Goal: Task Accomplishment & Management: Use online tool/utility

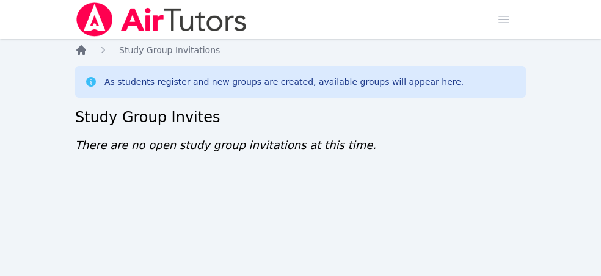
click at [82, 48] on icon "Breadcrumb" at bounding box center [81, 50] width 10 height 10
click at [84, 55] on icon "Breadcrumb" at bounding box center [81, 50] width 12 height 12
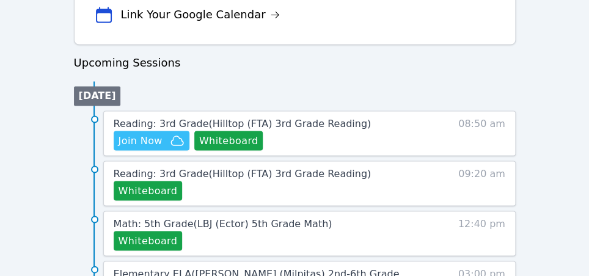
scroll to position [570, 0]
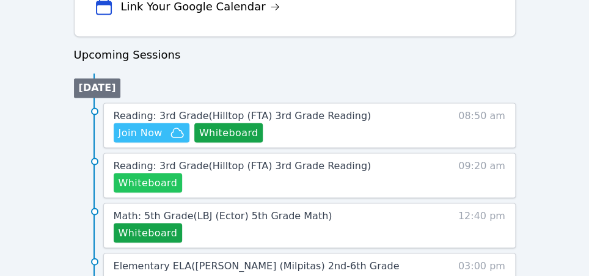
click at [156, 183] on button "Whiteboard" at bounding box center [148, 183] width 69 height 20
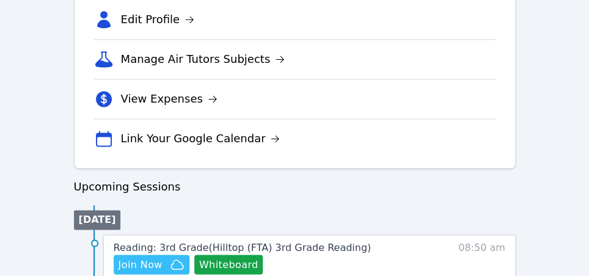
scroll to position [601, 0]
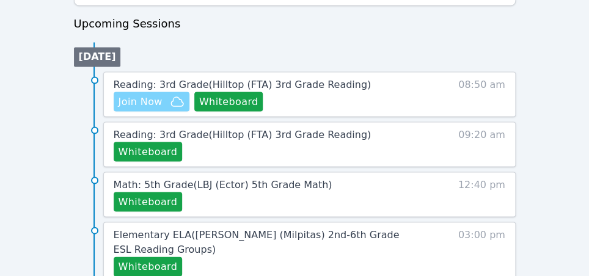
click at [152, 100] on span "Join Now" at bounding box center [140, 101] width 44 height 15
click at [35, 170] on div "Home Sessions Study Groups Students Messages Open user menu Sokha Lee Open main…" at bounding box center [294, 56] width 589 height 1315
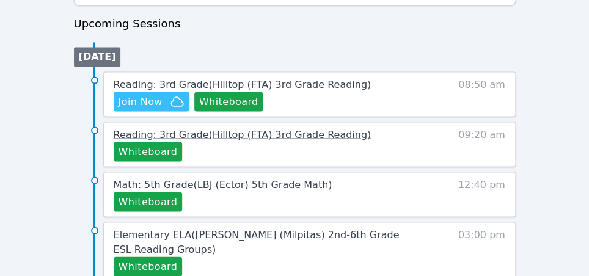
click at [255, 129] on span "Reading: 3rd Grade ( Hilltop (FTA) 3rd Grade Reading )" at bounding box center [243, 134] width 258 height 12
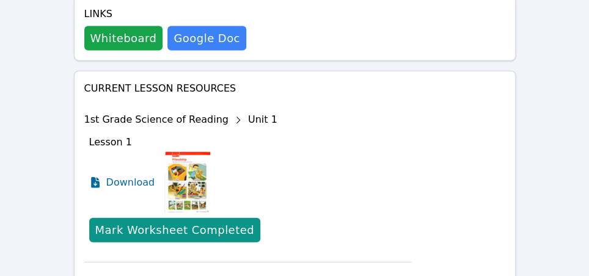
scroll to position [692, 0]
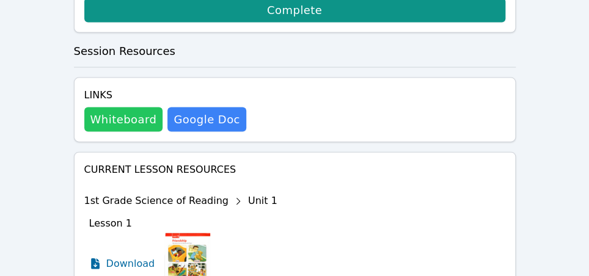
click at [129, 107] on button "Whiteboard" at bounding box center [123, 119] width 79 height 24
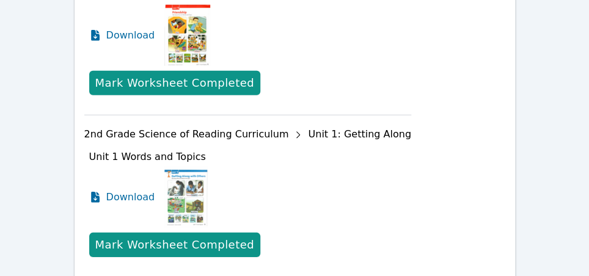
scroll to position [1018, 0]
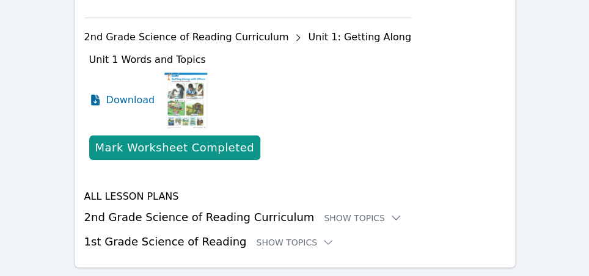
click at [340, 212] on div "Show Topics" at bounding box center [363, 218] width 78 height 12
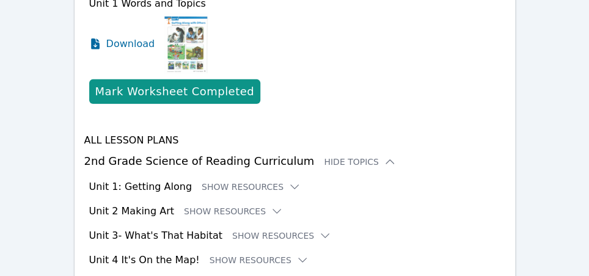
scroll to position [1099, 0]
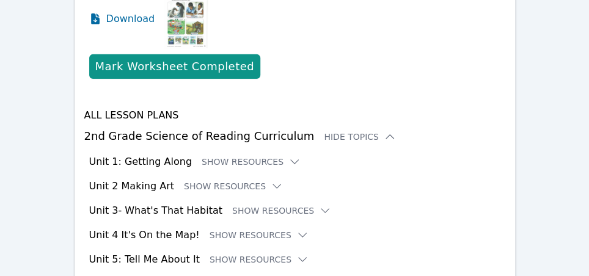
click at [222, 139] on div "All Lesson Plans 2nd Grade Science of Reading Curriculum Hide Topics Unit 1: Ge…" at bounding box center [294, 213] width 421 height 210
click at [229, 156] on button "Show Resources" at bounding box center [251, 162] width 99 height 12
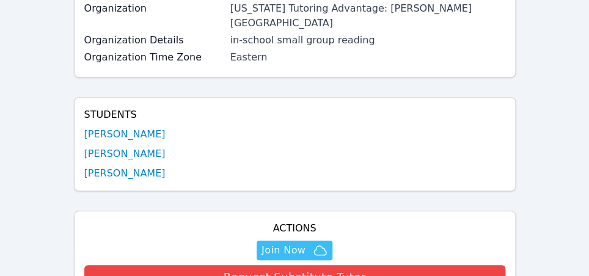
scroll to position [0, 0]
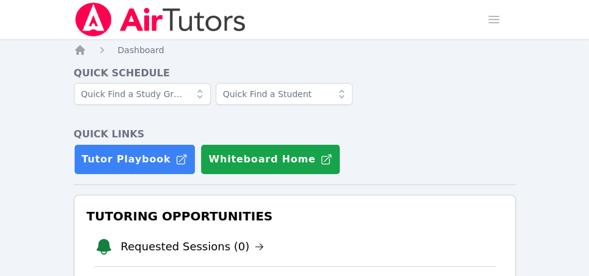
scroll to position [601, 0]
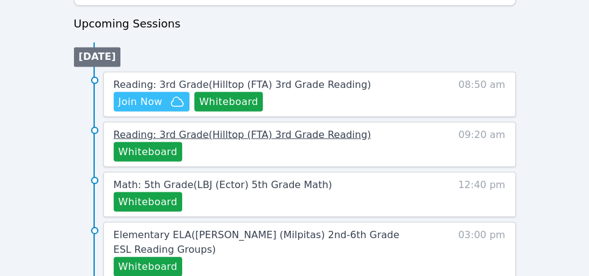
click at [200, 139] on link "Reading: 3rd Grade ( Hilltop (FTA) 3rd Grade Reading )" at bounding box center [243, 134] width 258 height 15
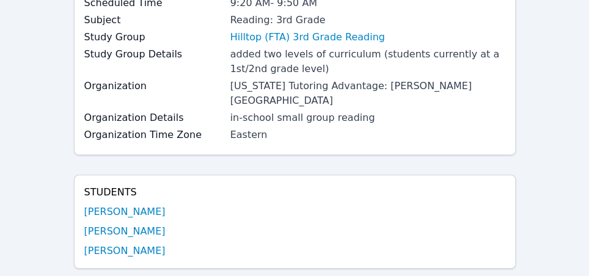
scroll to position [31, 0]
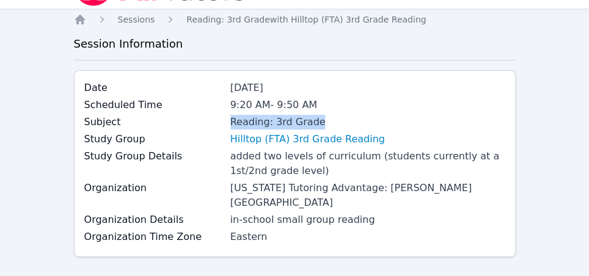
drag, startPoint x: 321, startPoint y: 125, endPoint x: 225, endPoint y: 120, distance: 96.6
click at [225, 120] on div "Subject Reading: 3rd Grade" at bounding box center [294, 123] width 421 height 17
copy div "Reading: 3rd Grade"
click at [303, 135] on link "Hilltop (FTA) 3rd Grade Reading" at bounding box center [307, 139] width 154 height 15
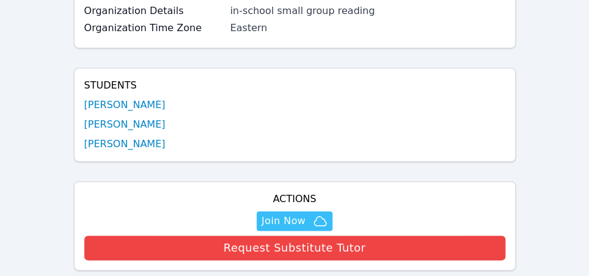
scroll to position [275, 0]
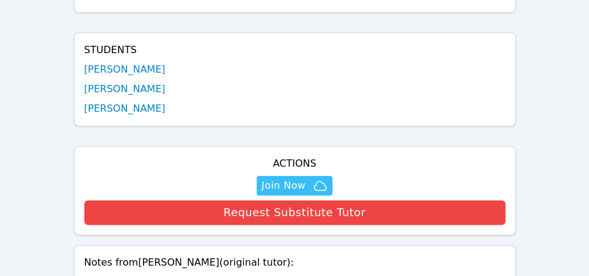
drag, startPoint x: 164, startPoint y: 98, endPoint x: 85, endPoint y: 46, distance: 93.8
click at [85, 46] on div "Students Avni Ganesh Bryce Harris Dallas Robinson" at bounding box center [294, 79] width 441 height 94
copy ul "Avni Ganesh Bryce Harris Dallas Robinson"
click at [314, 101] on li "Dallas Robinson" at bounding box center [294, 108] width 421 height 15
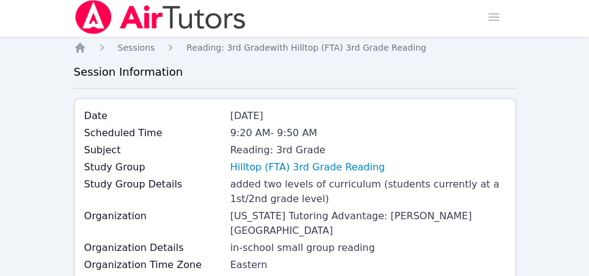
scroll to position [0, 0]
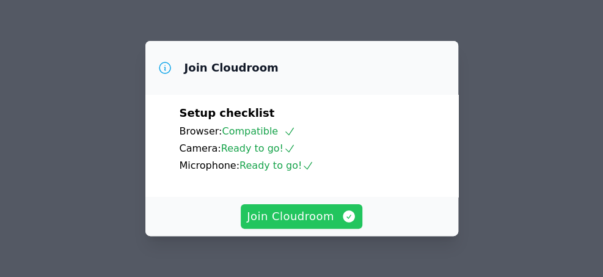
click at [290, 220] on span "Join Cloudroom" at bounding box center [301, 216] width 109 height 17
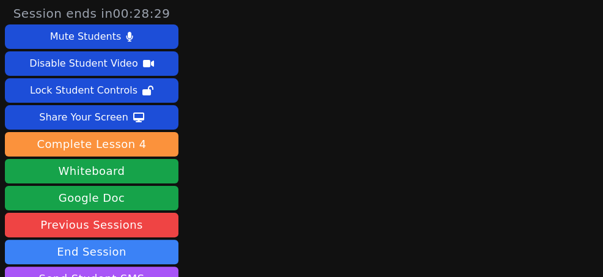
click at [245, 185] on div "Session ends in 00:28:29 Mute Students Disable Student Video Lock Student Contr…" at bounding box center [301, 138] width 603 height 277
click at [372, 228] on main at bounding box center [393, 138] width 140 height 277
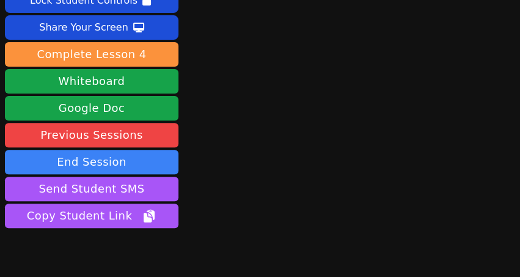
scroll to position [145, 0]
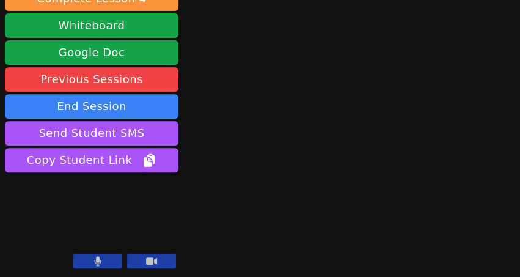
click at [107, 256] on button at bounding box center [97, 260] width 49 height 15
click at [216, 214] on div "Session ends in 00:27:12 Mute Students Disable Student Video Lock Student Contr…" at bounding box center [260, 138] width 520 height 277
click at [312, 261] on div "Session ends in 00:26:53 Mute Students Disable Student Video Lock Student Contr…" at bounding box center [260, 138] width 520 height 277
click at [194, 239] on div "Session ends in 00:25:33 Mute Students Disable Student Video Lock Student Contr…" at bounding box center [260, 138] width 520 height 277
click at [266, 198] on div "Session ends in 00:25:28 Mute Students Disable Student Video Lock Student Contr…" at bounding box center [260, 138] width 520 height 277
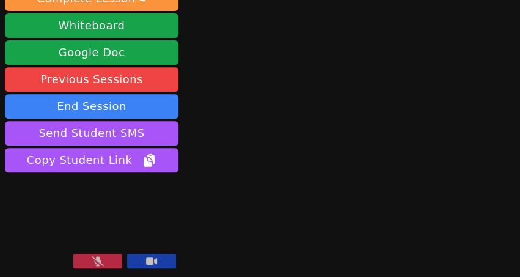
click at [316, 183] on div "Session ends in 00:25:05 Mute Students Disable Student Video Lock Student Contr…" at bounding box center [260, 138] width 520 height 277
click at [234, 198] on div "Session ends in 00:24:17 Mute Students Disable Student Video Lock Student Contr…" at bounding box center [260, 138] width 520 height 277
click at [23, 241] on video at bounding box center [91, 224] width 173 height 98
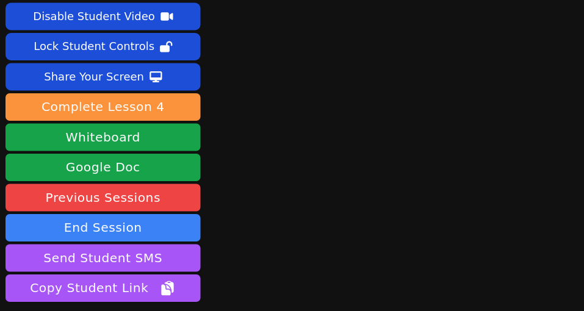
scroll to position [0, 0]
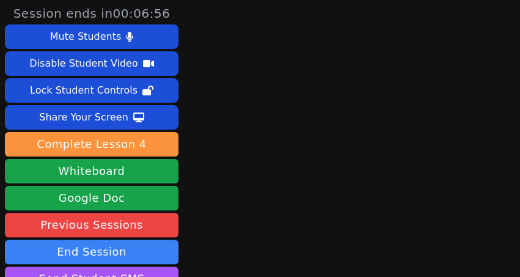
click at [495, 37] on div "Session ends in 00:06:56 Mute Students Disable Student Video Lock Student Contr…" at bounding box center [260, 138] width 520 height 277
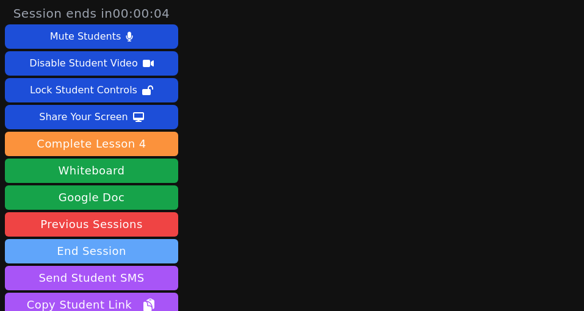
click at [122, 247] on button "End Session" at bounding box center [91, 251] width 173 height 24
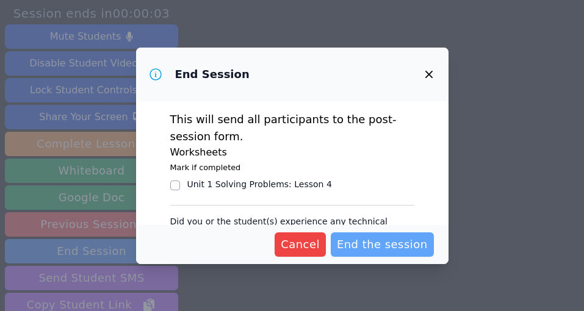
click at [389, 247] on span "End the session" at bounding box center [382, 244] width 91 height 17
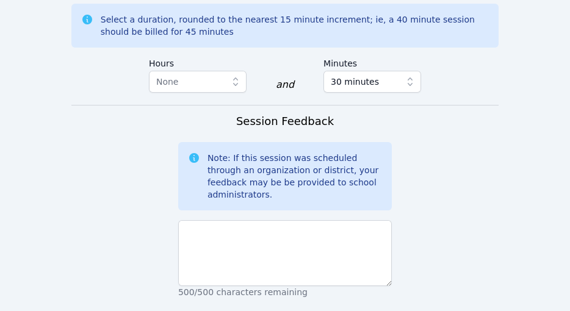
scroll to position [1252, 0]
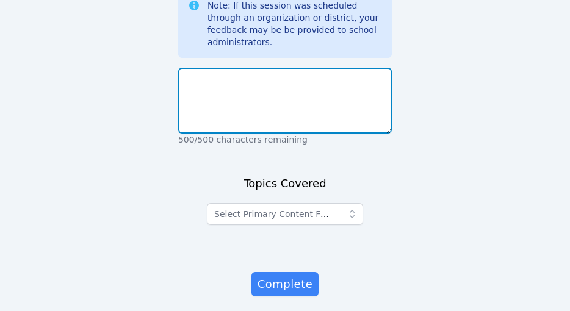
click at [259, 68] on textarea at bounding box center [285, 101] width 214 height 66
type textarea "absent"
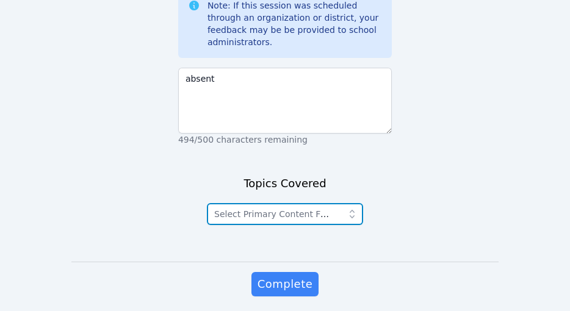
click at [283, 209] on span "Select Primary Content Focus" at bounding box center [277, 214] width 126 height 10
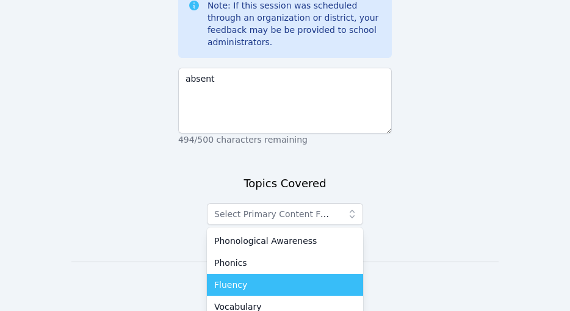
click at [251, 275] on div "Fluency" at bounding box center [285, 285] width 142 height 12
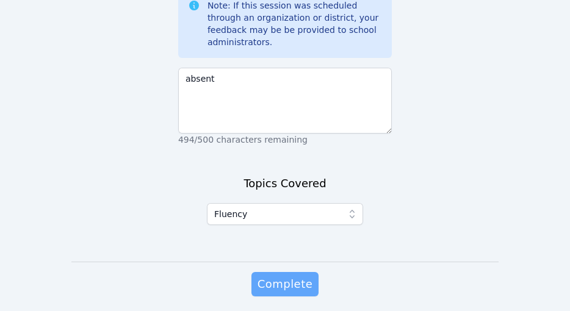
click at [291, 275] on span "Complete" at bounding box center [285, 284] width 55 height 17
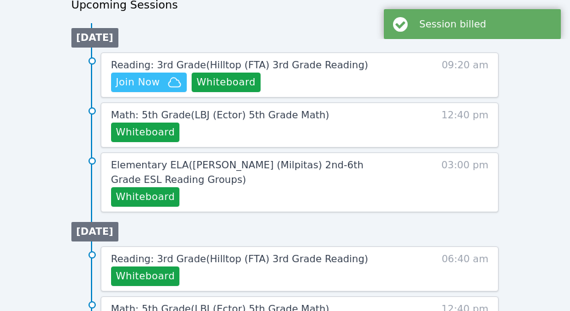
scroll to position [641, 0]
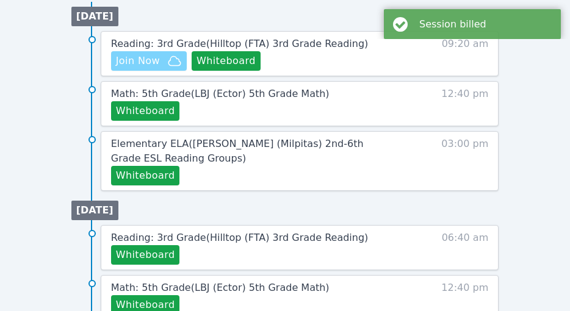
click at [154, 66] on span "Join Now" at bounding box center [138, 61] width 44 height 15
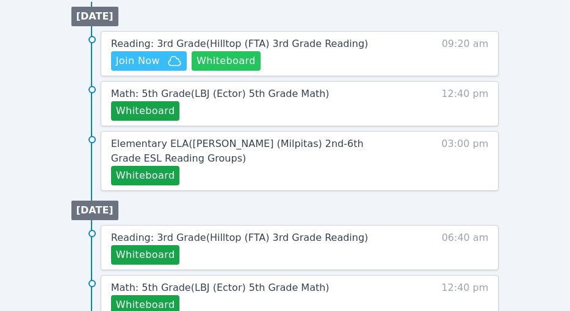
click at [233, 61] on button "Whiteboard" at bounding box center [226, 61] width 69 height 20
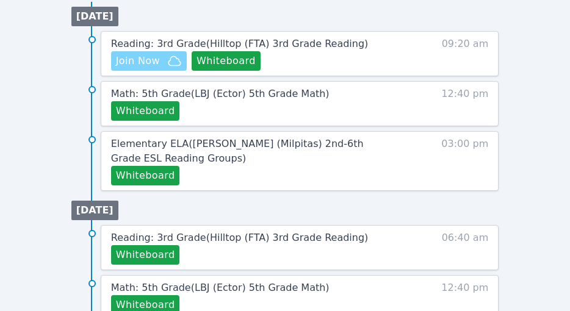
click at [151, 56] on span "Join Now" at bounding box center [138, 61] width 44 height 15
click at [150, 62] on span "Join Now" at bounding box center [138, 61] width 44 height 15
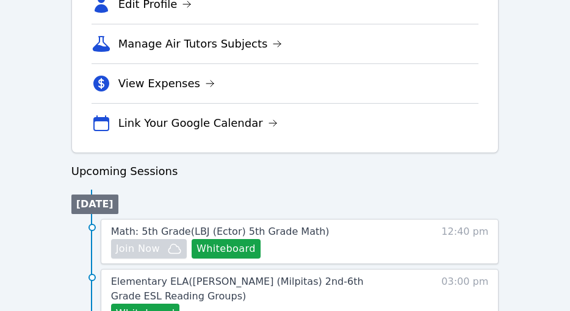
scroll to position [640, 0]
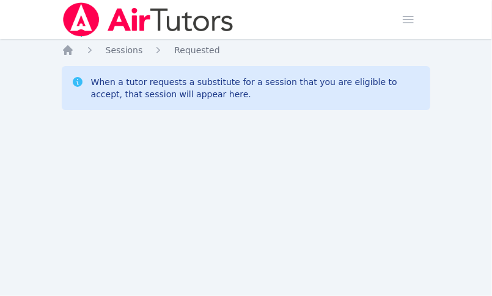
click at [217, 72] on div "When a tutor requests a substitute for a session that you are eligible to accep…" at bounding box center [246, 88] width 369 height 44
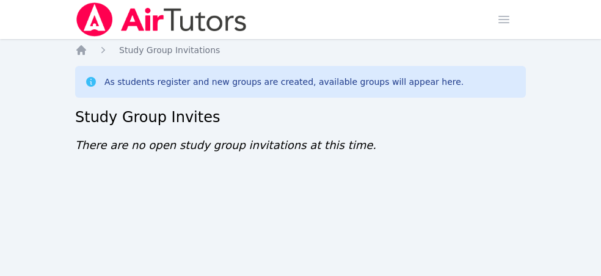
drag, startPoint x: 300, startPoint y: 155, endPoint x: 305, endPoint y: 139, distance: 16.6
click at [300, 155] on div "Home Study Group Invitations As students register and new groups are created, a…" at bounding box center [300, 111] width 451 height 134
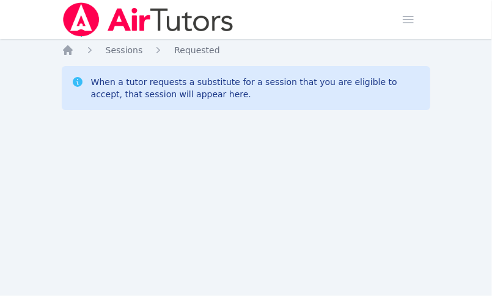
click at [133, 209] on div "Home Sessions Study Groups Students Messages Open user menu [PERSON_NAME] Open …" at bounding box center [246, 148] width 492 height 296
